Goal: Task Accomplishment & Management: Complete application form

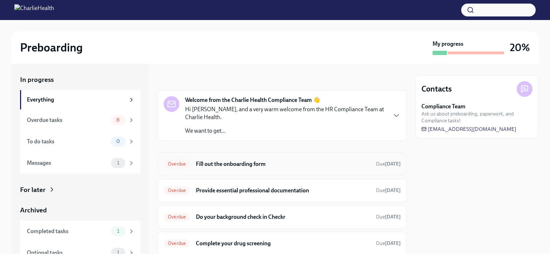
click at [186, 162] on span "Overdue" at bounding box center [177, 164] width 27 height 5
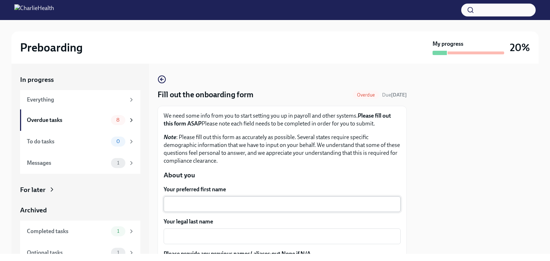
click at [196, 207] on textarea "Your preferred first name" at bounding box center [282, 204] width 228 height 9
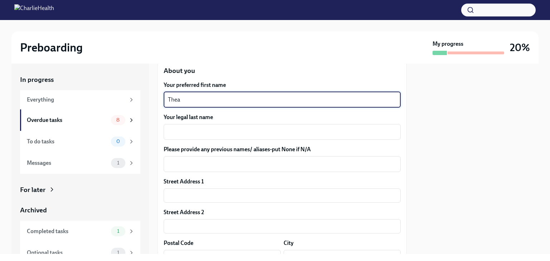
scroll to position [105, 0]
type textarea "Thea"
click at [544, 173] on div "Preboarding My progress 20% In progress Everything Overdue tasks 8 To do tasks …" at bounding box center [275, 137] width 550 height 234
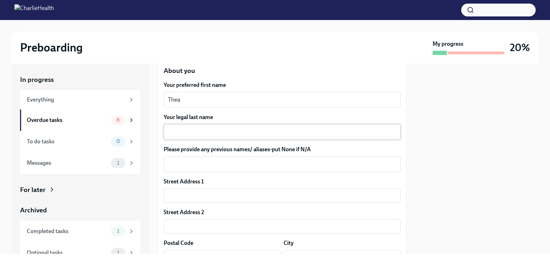
click at [227, 136] on div "x ​" at bounding box center [282, 132] width 237 height 16
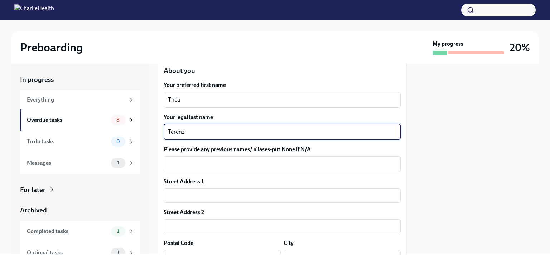
click at [549, 253] on div "Preboarding My progress 20% In progress Everything Overdue tasks 8 To do tasks …" at bounding box center [275, 137] width 550 height 234
click at [305, 131] on textarea "Terenz" at bounding box center [282, 132] width 228 height 9
type textarea "[PERSON_NAME]"
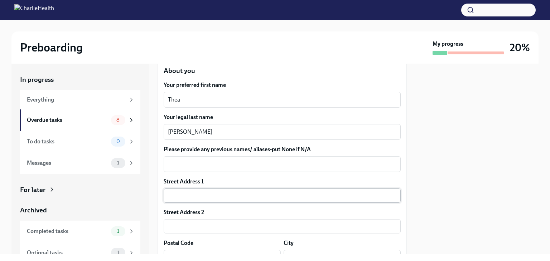
click at [292, 198] on input "text" at bounding box center [282, 196] width 237 height 14
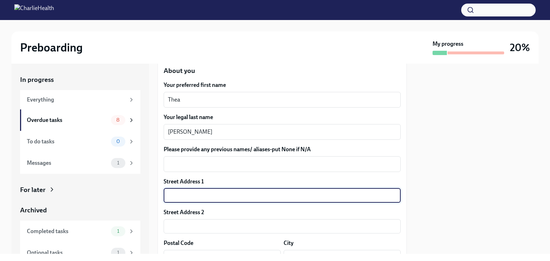
type input "[STREET_ADDRESS]"
type input "11792"
type input "WADING RIVER"
type input "NY"
type input "US"
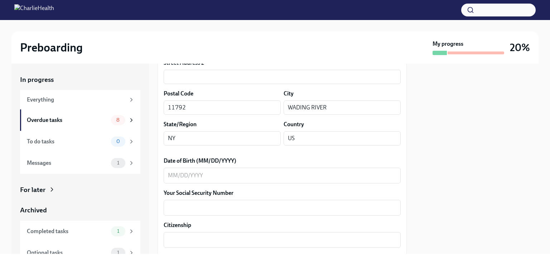
scroll to position [278, 0]
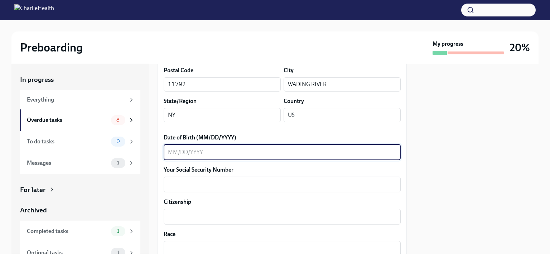
click at [306, 148] on textarea "Date of Birth (MM/DD/YYYY)" at bounding box center [282, 152] width 228 height 9
click at [175, 153] on textarea "01241978" at bounding box center [282, 152] width 228 height 9
type textarea "[DATE]"
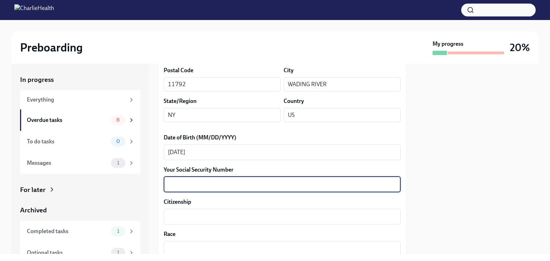
click at [201, 181] on textarea "Your Social Security Number" at bounding box center [282, 184] width 228 height 9
type textarea "081-70-6931"
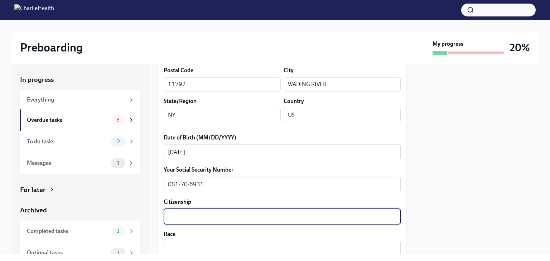
click at [190, 217] on textarea "Citizenship" at bounding box center [282, 217] width 228 height 9
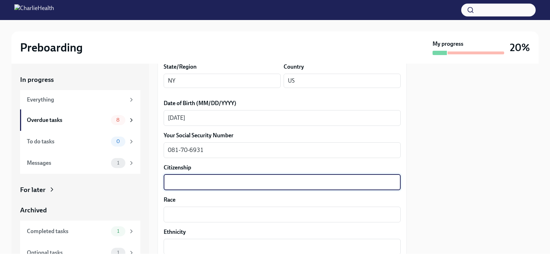
scroll to position [312, 0]
click at [222, 183] on textarea "Citizenship" at bounding box center [282, 182] width 228 height 9
type textarea "[DEMOGRAPHIC_DATA] Citizen"
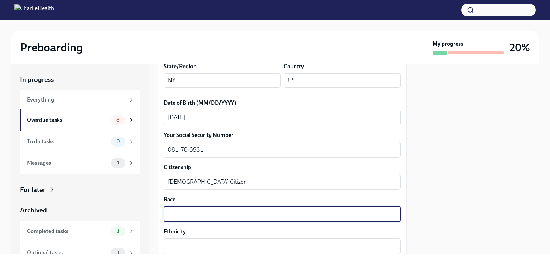
click at [218, 215] on textarea "Race" at bounding box center [282, 214] width 228 height 9
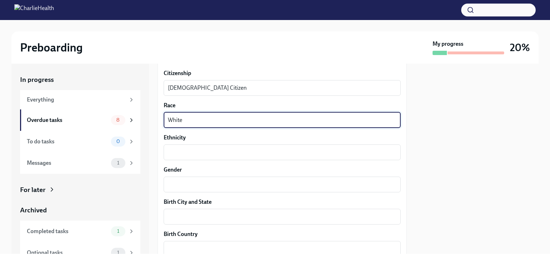
scroll to position [407, 0]
type textarea "White"
click at [235, 186] on textarea "Gender" at bounding box center [282, 184] width 228 height 9
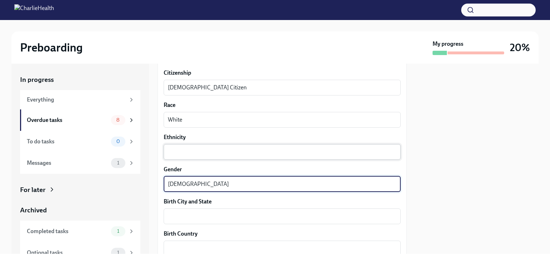
type textarea "[DEMOGRAPHIC_DATA]"
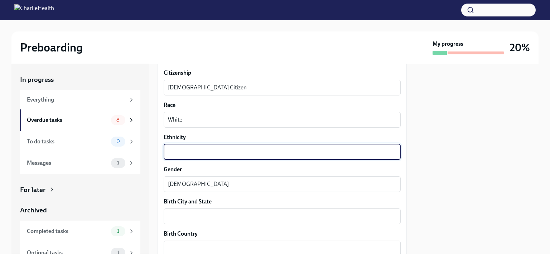
click at [237, 150] on textarea "Ethnicity" at bounding box center [282, 152] width 228 height 9
type textarea "Italian, British"
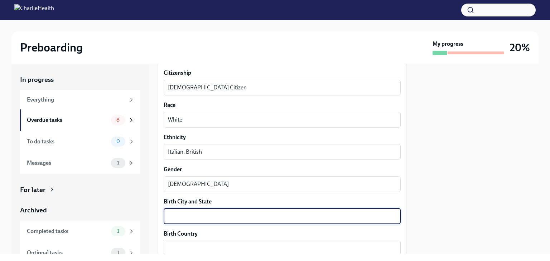
click at [257, 215] on textarea "Birth City and State" at bounding box center [282, 216] width 228 height 9
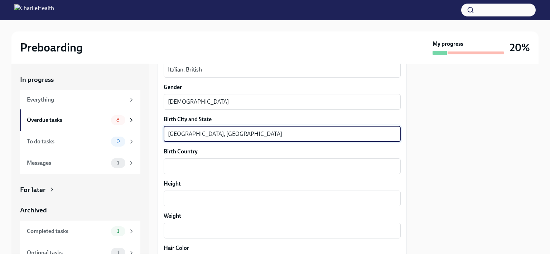
scroll to position [497, 0]
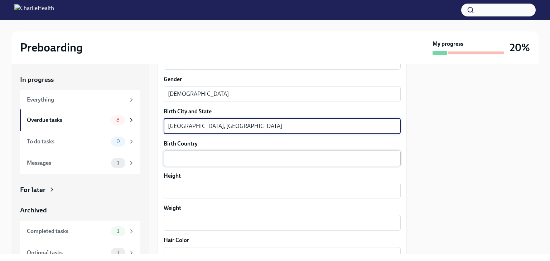
type textarea "[GEOGRAPHIC_DATA], [GEOGRAPHIC_DATA]"
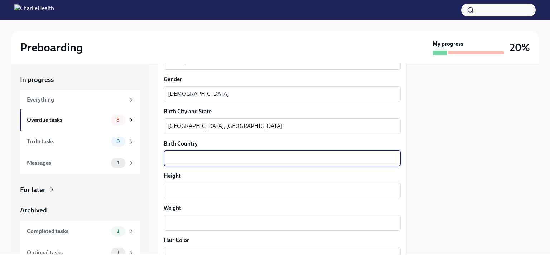
click at [254, 154] on textarea "Birth Country" at bounding box center [282, 158] width 228 height 9
click at [254, 154] on textarea "U" at bounding box center [282, 158] width 228 height 9
type textarea "[GEOGRAPHIC_DATA]"
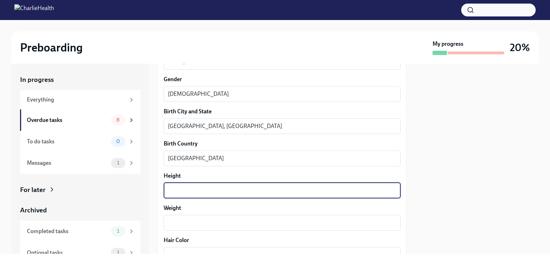
click at [233, 191] on textarea "Height" at bounding box center [282, 191] width 228 height 9
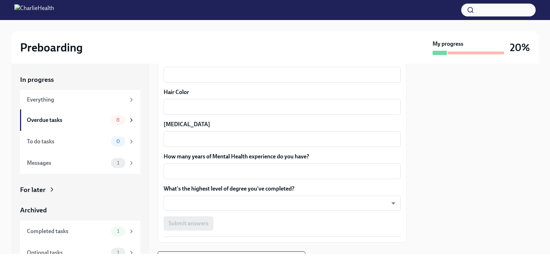
scroll to position [649, 0]
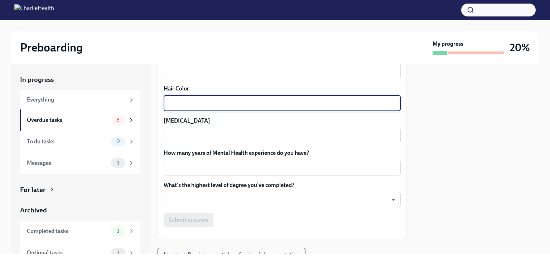
click at [234, 102] on textarea "Hair Color" at bounding box center [282, 103] width 228 height 9
type textarea "blonde"
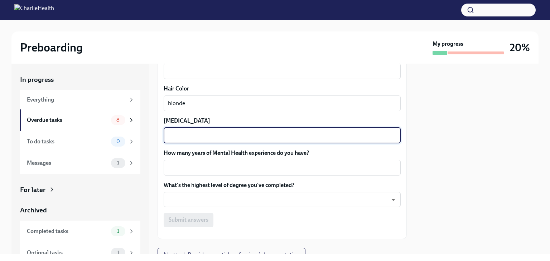
click at [230, 138] on textarea "[MEDICAL_DATA]" at bounding box center [282, 135] width 228 height 9
type textarea "blue"
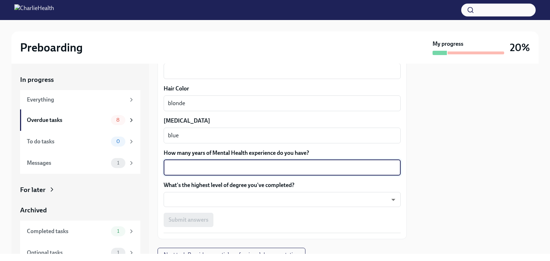
click at [236, 172] on textarea "How many years of Mental Health experience do you have?" at bounding box center [282, 168] width 228 height 9
type textarea "6"
click at [230, 199] on body "Preboarding My progress 20% In progress Everything Overdue tasks 8 To do tasks …" at bounding box center [275, 130] width 550 height 261
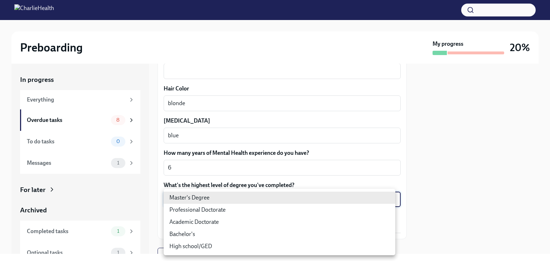
click at [230, 199] on li "Master's Degree" at bounding box center [280, 198] width 232 height 12
type input "2vBr-ghkD"
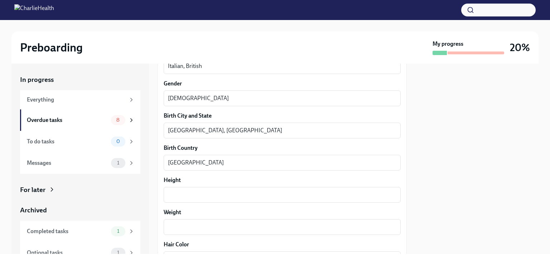
scroll to position [491, 0]
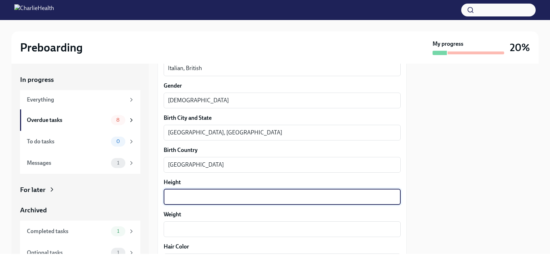
click at [230, 199] on textarea "Height" at bounding box center [282, 197] width 228 height 9
type textarea "5'4"
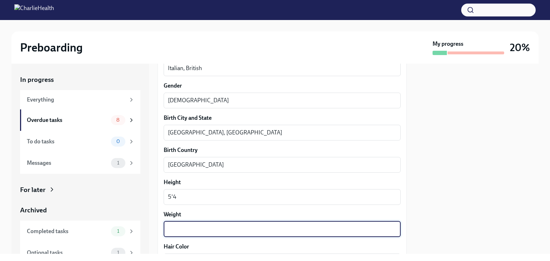
click at [218, 232] on textarea "Weight" at bounding box center [282, 229] width 228 height 9
type textarea "160"
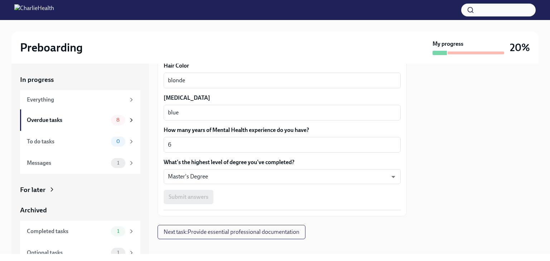
scroll to position [680, 0]
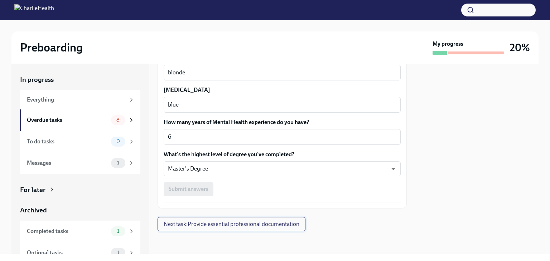
click at [208, 227] on span "Next task : Provide essential professional documentation" at bounding box center [232, 224] width 136 height 7
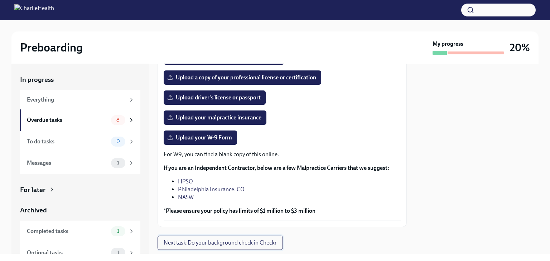
scroll to position [163, 0]
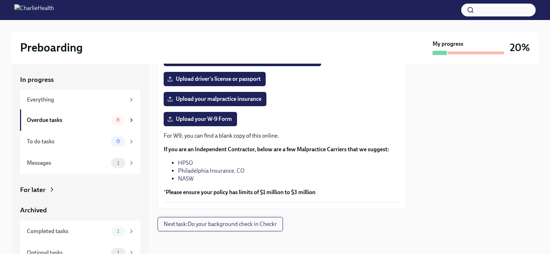
click at [208, 227] on span "Next task : Do your background check in Checkr" at bounding box center [220, 224] width 113 height 7
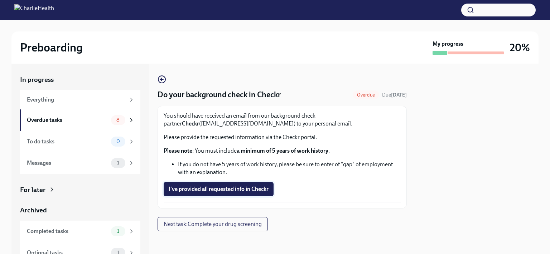
click at [244, 189] on span "I've provided all requested info in Checkr" at bounding box center [219, 189] width 100 height 7
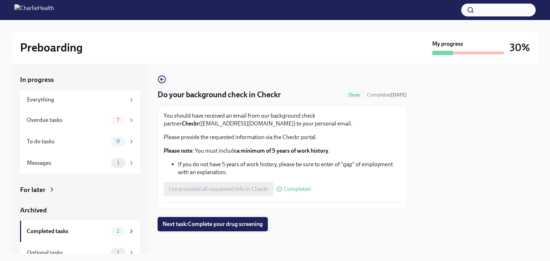
click at [236, 228] on button "Next task : Complete your drug screening" at bounding box center [213, 224] width 110 height 14
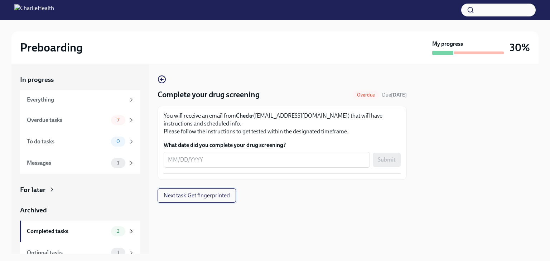
click at [226, 195] on span "Next task : Get fingerprinted" at bounding box center [197, 195] width 66 height 7
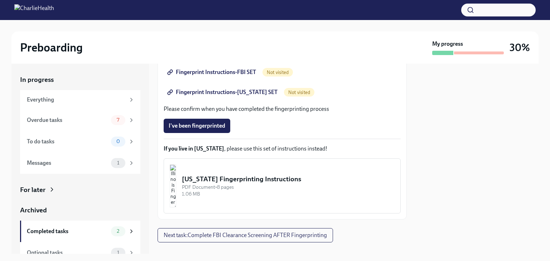
scroll to position [180, 0]
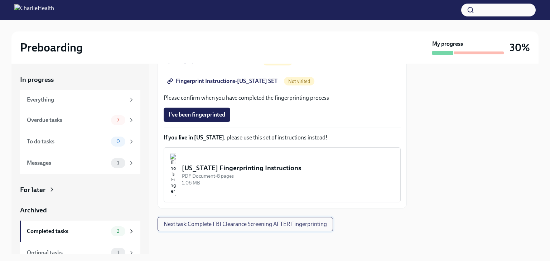
click at [312, 229] on button "Next task : Complete FBI Clearance Screening AFTER Fingerprinting" at bounding box center [245, 224] width 175 height 14
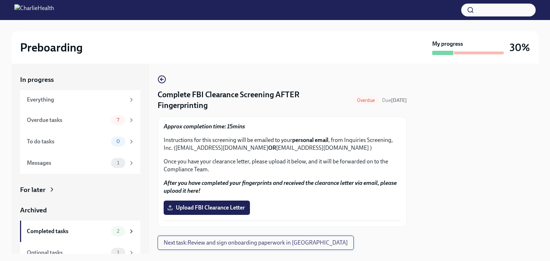
click at [297, 240] on span "Next task : Review and sign onboarding paperwork in [GEOGRAPHIC_DATA]" at bounding box center [256, 243] width 184 height 7
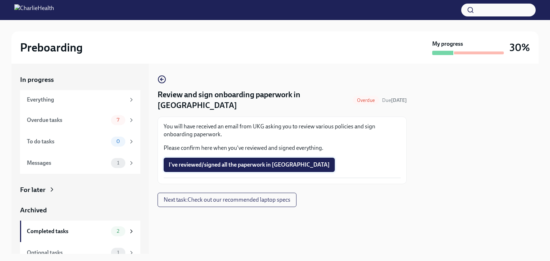
click at [276, 162] on span "I've reviewed/signed all the paperwork in [GEOGRAPHIC_DATA]" at bounding box center [249, 165] width 161 height 7
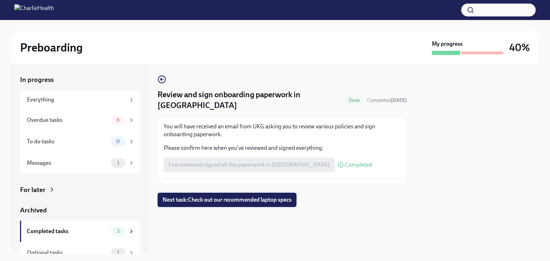
click at [264, 197] on span "Next task : Check out our recommended laptop specs" at bounding box center [227, 200] width 129 height 7
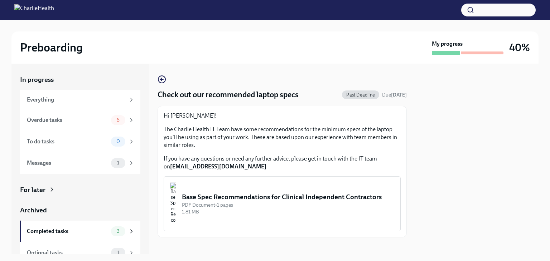
scroll to position [6, 0]
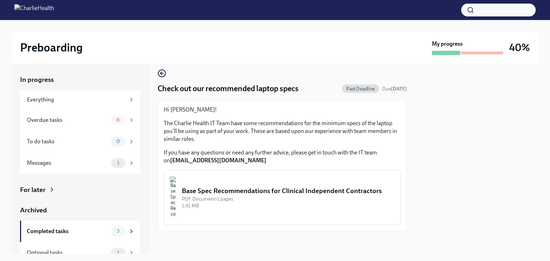
click at [264, 192] on div "Base Spec Recommendations for Clinical Independent Contractors" at bounding box center [288, 191] width 213 height 9
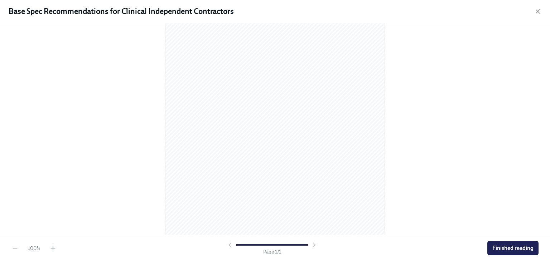
scroll to position [83, 0]
click at [504, 253] on button "Finished reading" at bounding box center [512, 248] width 51 height 14
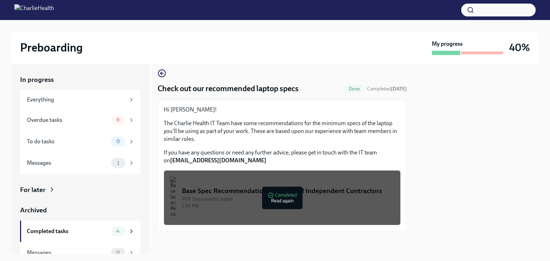
scroll to position [10, 0]
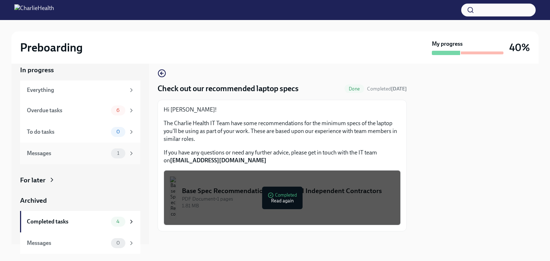
click at [113, 156] on div "1" at bounding box center [118, 154] width 14 height 10
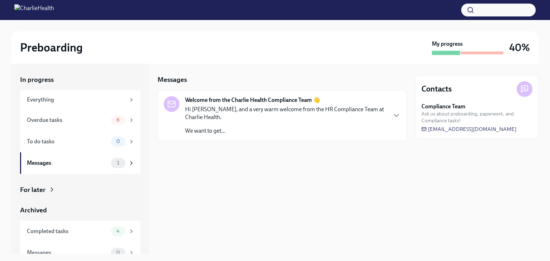
click at [212, 138] on div "Welcome from the Charlie Health Compliance Team 👋 Hi [PERSON_NAME], and a very …" at bounding box center [282, 115] width 249 height 51
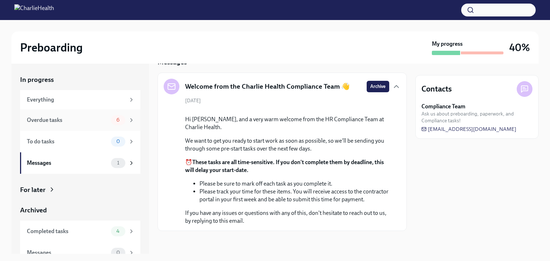
click at [128, 120] on icon at bounding box center [131, 120] width 6 height 6
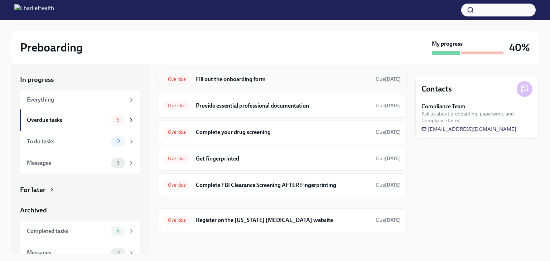
click at [235, 78] on h6 "Fill out the onboarding form" at bounding box center [283, 80] width 174 height 8
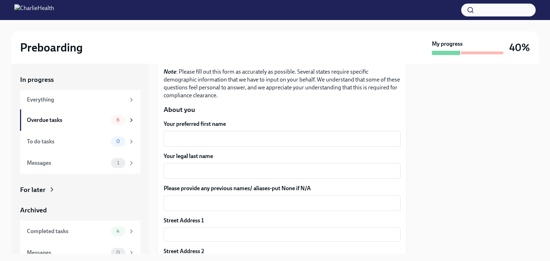
scroll to position [66, 0]
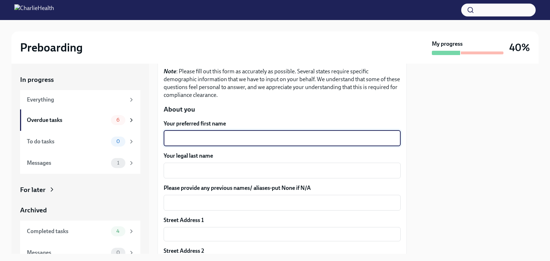
click at [236, 138] on textarea "Your preferred first name" at bounding box center [282, 138] width 228 height 9
type textarea "Thea"
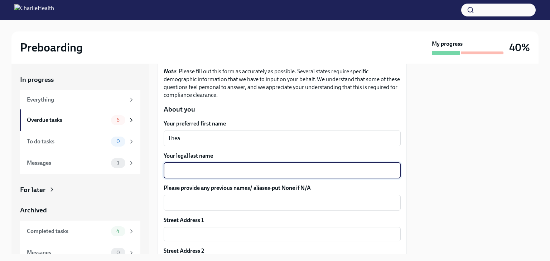
click at [228, 167] on textarea "Your legal last name" at bounding box center [282, 171] width 228 height 9
type textarea "[PERSON_NAME]"
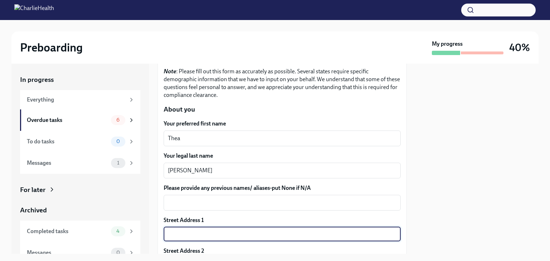
click at [220, 233] on input "text" at bounding box center [282, 234] width 237 height 14
type input "[STREET_ADDRESS]"
type input "11792"
type input "WADING RIVER"
type input "NY"
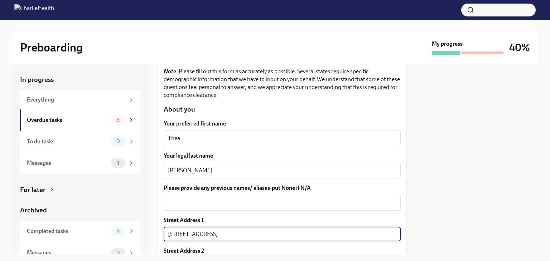
type input "US"
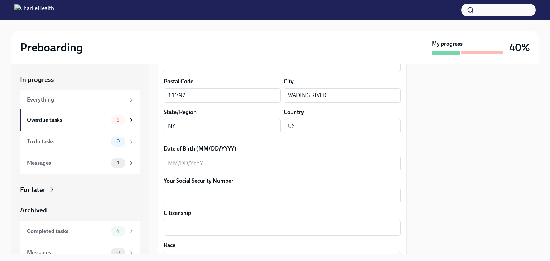
scroll to position [274, 0]
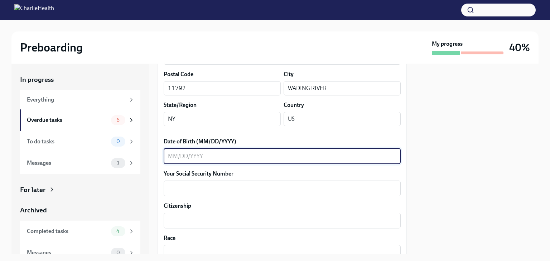
click at [246, 160] on textarea "Date of Birth (MM/DD/YYYY)" at bounding box center [282, 156] width 228 height 9
type textarea "[DATE]"
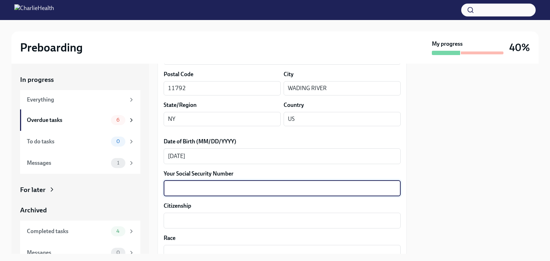
click at [237, 187] on textarea "Your Social Security Number" at bounding box center [282, 188] width 228 height 9
type textarea "081-70-6931"
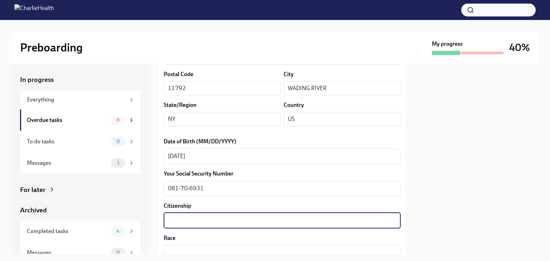
click at [220, 218] on textarea "Citizenship" at bounding box center [282, 221] width 228 height 9
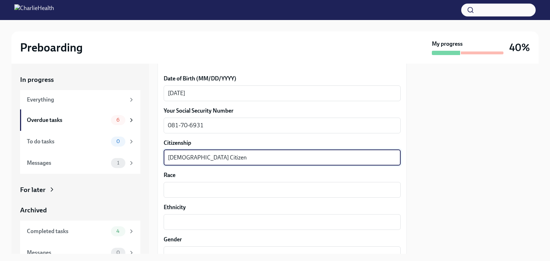
scroll to position [338, 0]
type textarea "[DEMOGRAPHIC_DATA] Citizen"
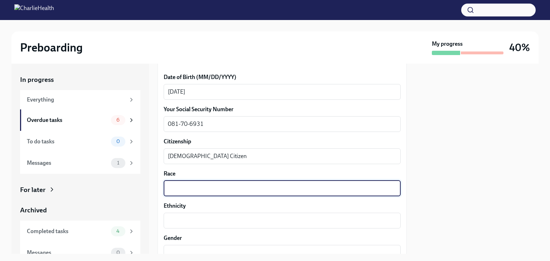
click at [247, 189] on textarea "Race" at bounding box center [282, 188] width 228 height 9
type textarea "White"
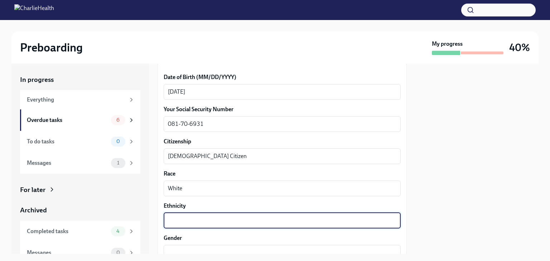
click at [244, 217] on textarea "Ethnicity" at bounding box center [282, 221] width 228 height 9
type textarea "i"
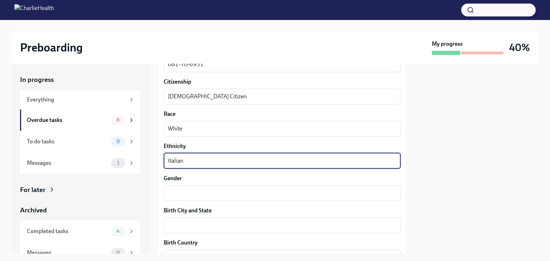
scroll to position [398, 0]
type textarea "Italian"
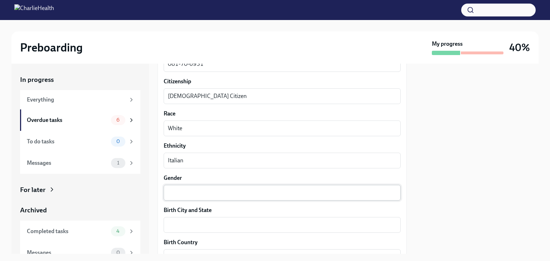
click at [245, 198] on div "x ​" at bounding box center [282, 193] width 237 height 16
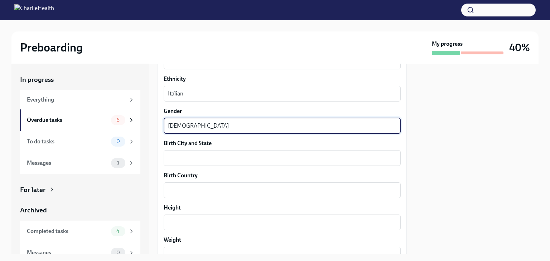
scroll to position [466, 0]
type textarea "[DEMOGRAPHIC_DATA]"
click at [254, 156] on textarea "Birth City and State" at bounding box center [282, 158] width 228 height 9
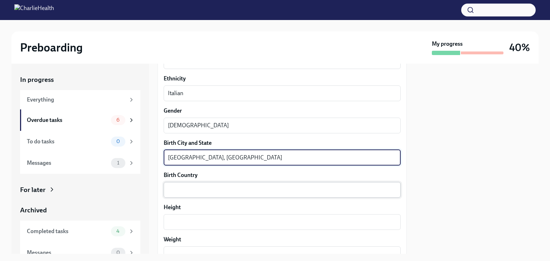
type textarea "[GEOGRAPHIC_DATA], [GEOGRAPHIC_DATA]"
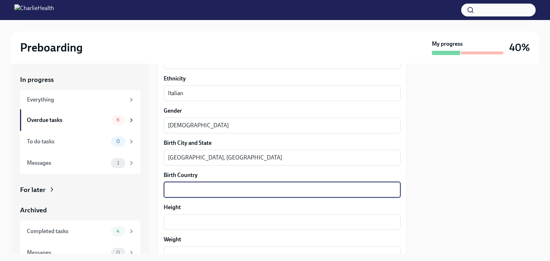
click at [241, 192] on textarea "Birth Country" at bounding box center [282, 190] width 228 height 9
type textarea "[GEOGRAPHIC_DATA]"
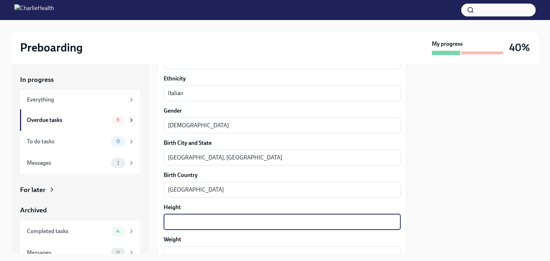
click at [241, 220] on textarea "Height" at bounding box center [282, 222] width 228 height 9
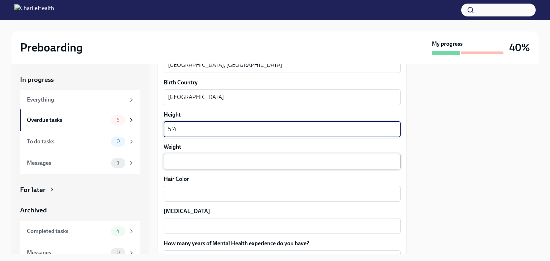
type textarea "5'4"
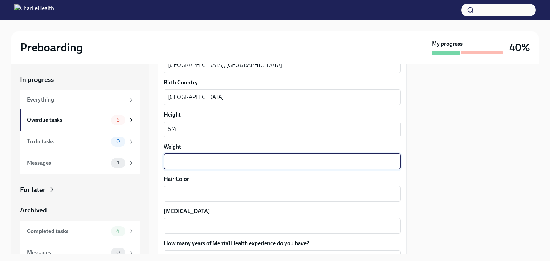
click at [250, 159] on textarea "Weight" at bounding box center [282, 162] width 228 height 9
type textarea "160"
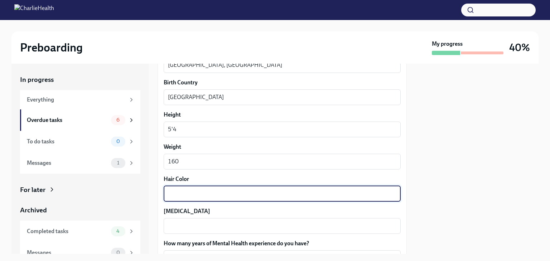
click at [236, 197] on textarea "Hair Color" at bounding box center [282, 194] width 228 height 9
type textarea "blonde"
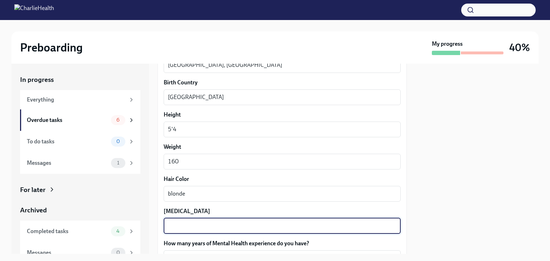
click at [230, 223] on textarea "[MEDICAL_DATA]" at bounding box center [282, 226] width 228 height 9
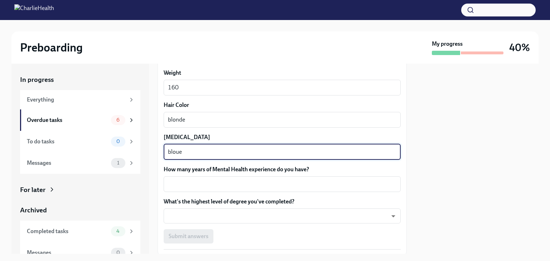
scroll to position [639, 0]
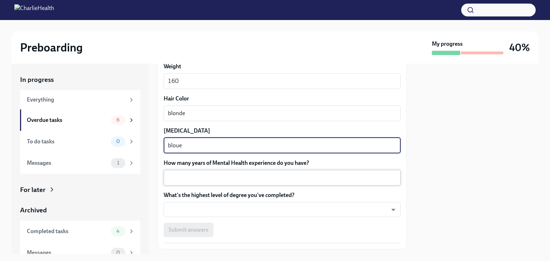
type textarea "bloue"
click at [261, 180] on textarea "How many years of Mental Health experience do you have?" at bounding box center [282, 178] width 228 height 9
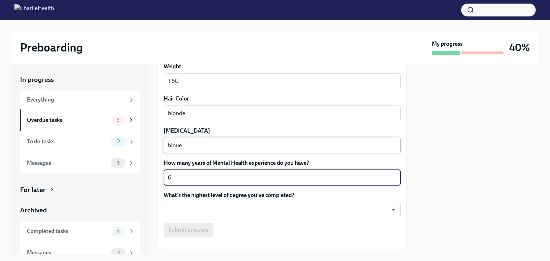
type textarea "6"
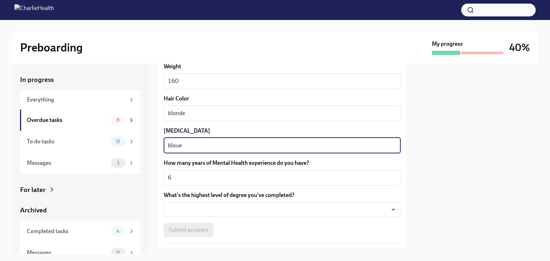
click at [179, 144] on textarea "bloue" at bounding box center [282, 145] width 228 height 9
type textarea "blue"
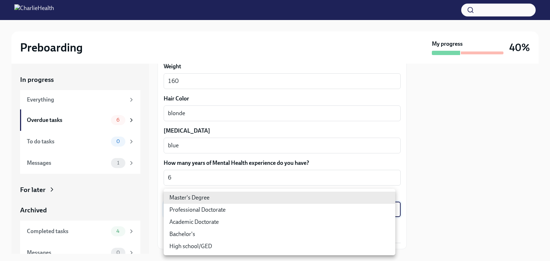
click at [213, 211] on body "Preboarding My progress 40% In progress Everything Overdue tasks 6 To do tasks …" at bounding box center [275, 130] width 550 height 261
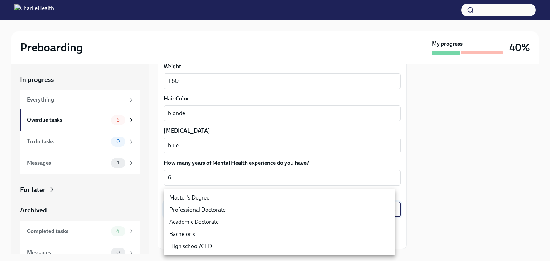
click at [209, 199] on li "Master's Degree" at bounding box center [280, 198] width 232 height 12
type input "2vBr-ghkD"
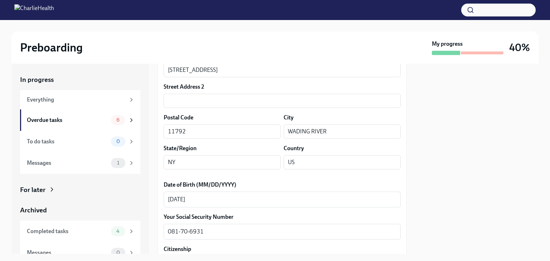
scroll to position [232, 0]
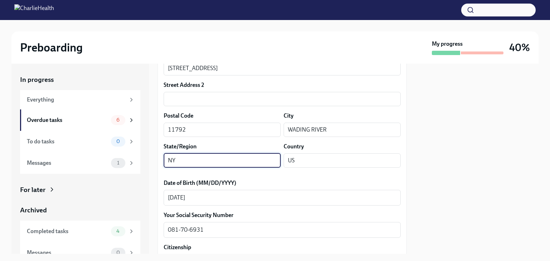
click at [235, 162] on input "NY" at bounding box center [222, 161] width 117 height 14
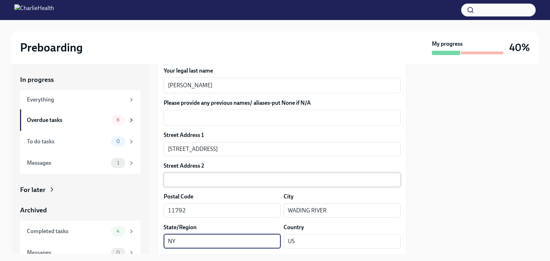
scroll to position [151, 0]
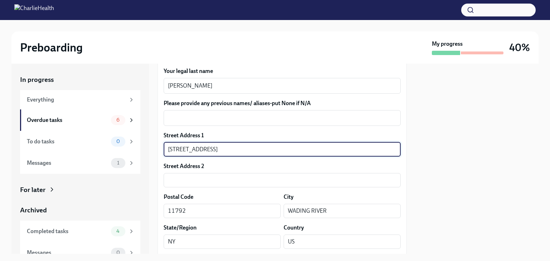
click at [257, 148] on input "[STREET_ADDRESS]" at bounding box center [282, 150] width 237 height 14
type input "4"
type input "4 14 th ST"
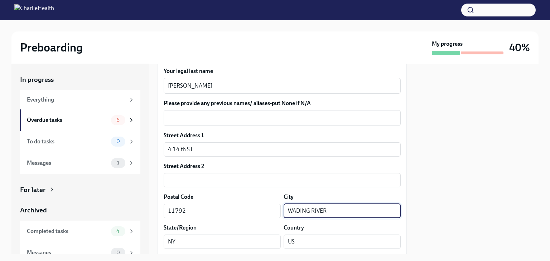
click at [342, 216] on input "WADING RIVER" at bounding box center [342, 211] width 117 height 14
type input "W"
type input "Wading River"
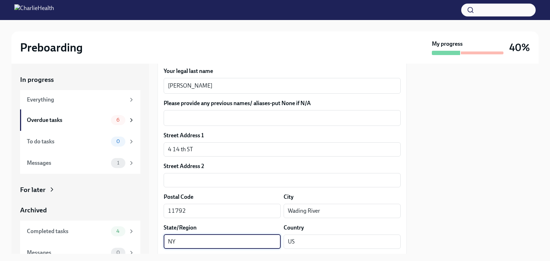
click at [245, 245] on input "NY" at bounding box center [222, 242] width 117 height 14
type input "N"
type input "NY"
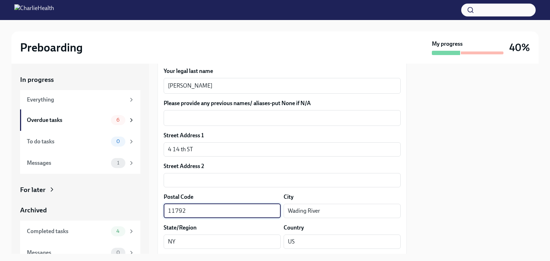
click at [191, 208] on input "11792" at bounding box center [222, 211] width 117 height 14
type input "1"
type input "11792"
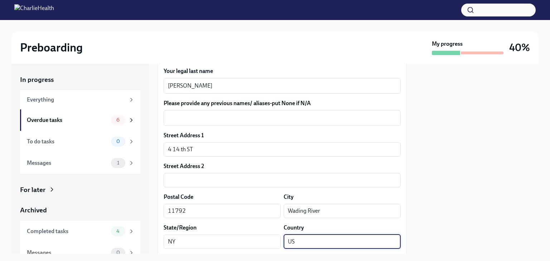
click at [303, 246] on input "US" at bounding box center [342, 242] width 117 height 14
type input "U"
type input "US"
click at [439, 212] on div at bounding box center [476, 159] width 123 height 191
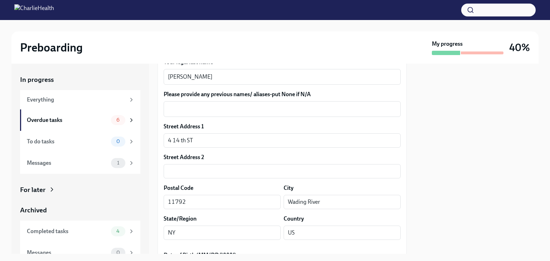
scroll to position [175, 0]
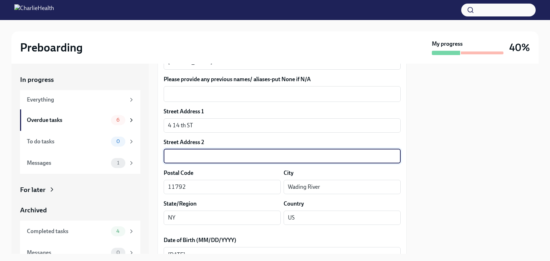
click at [288, 160] on input "text" at bounding box center [282, 156] width 237 height 14
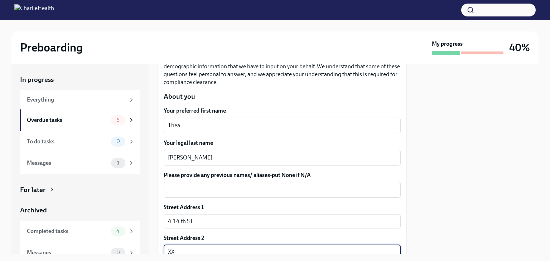
scroll to position [73, 0]
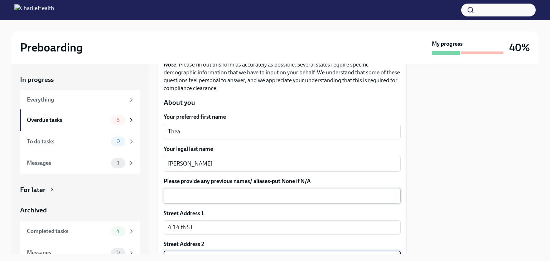
type input "XX"
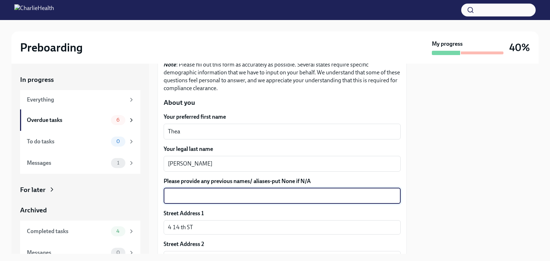
click at [275, 193] on textarea "Please provide any previous names/ aliases-put None if N/A" at bounding box center [282, 196] width 228 height 9
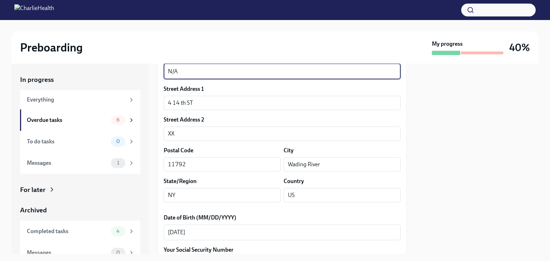
scroll to position [197, 0]
type textarea "N/A"
click at [225, 134] on input "XX" at bounding box center [282, 134] width 237 height 14
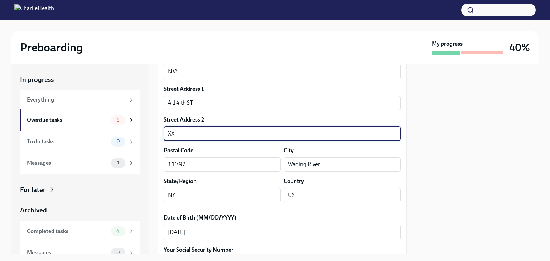
type input "X"
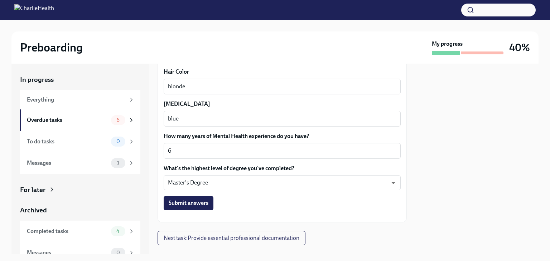
scroll to position [680, 0]
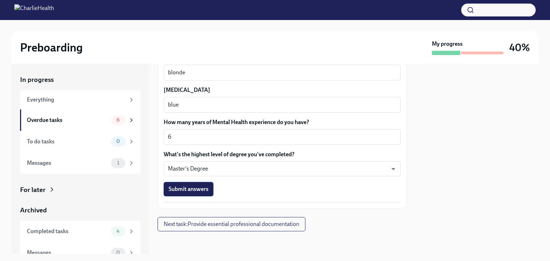
type input "N/A"
click at [196, 186] on span "Submit answers" at bounding box center [189, 189] width 40 height 7
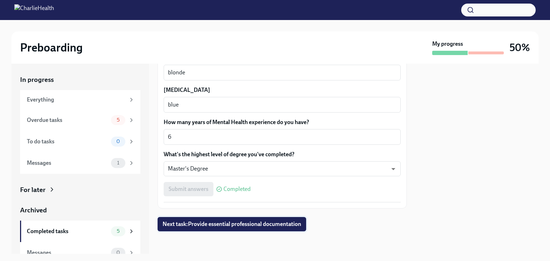
click at [239, 217] on button "Next task : Provide essential professional documentation" at bounding box center [232, 224] width 149 height 14
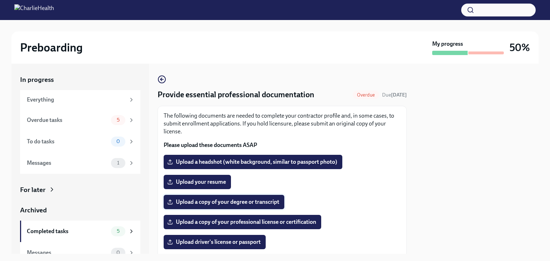
click at [237, 204] on span "Upload a copy of your degree or transcript" at bounding box center [224, 202] width 111 height 7
click at [0, 0] on input "Upload a copy of your degree or transcript" at bounding box center [0, 0] width 0 height 0
click at [210, 186] on span "Upload your resume" at bounding box center [197, 182] width 57 height 7
click at [0, 0] on input "Upload your resume" at bounding box center [0, 0] width 0 height 0
